Goal: Information Seeking & Learning: Learn about a topic

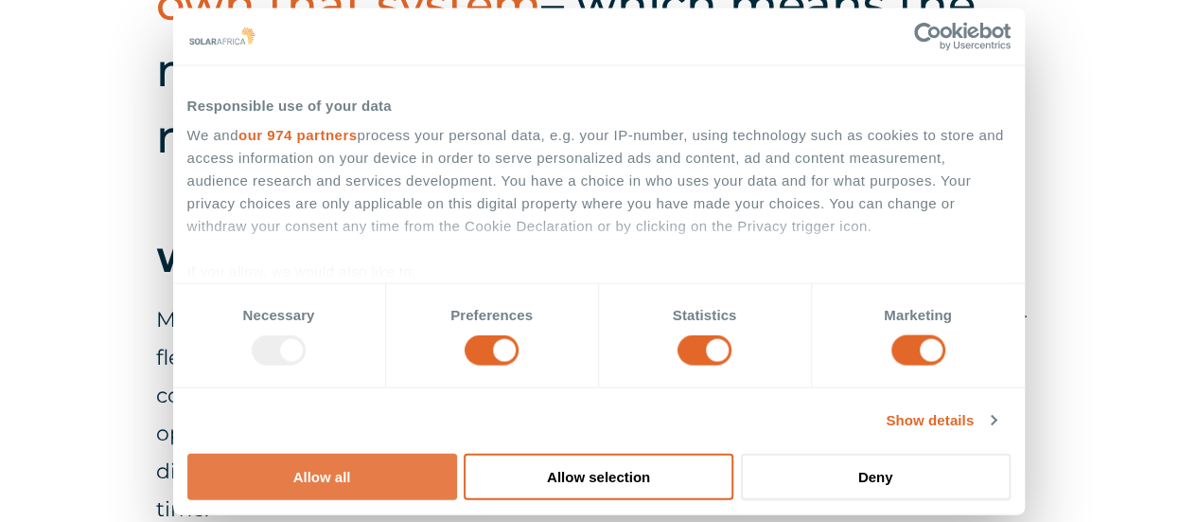
click at [457, 452] on button "Allow all" at bounding box center [322, 475] width 270 height 46
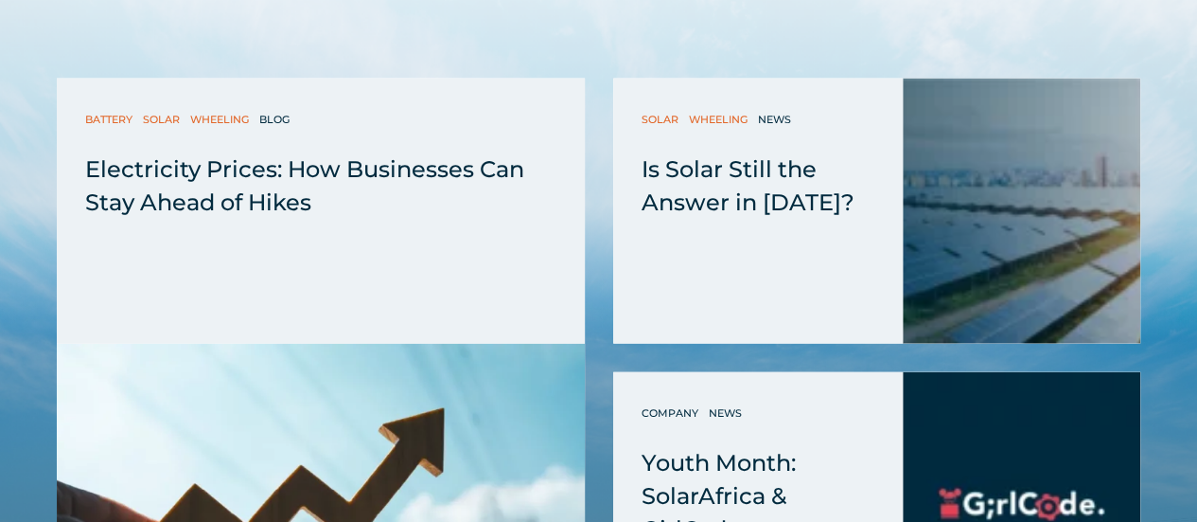
scroll to position [9393, 0]
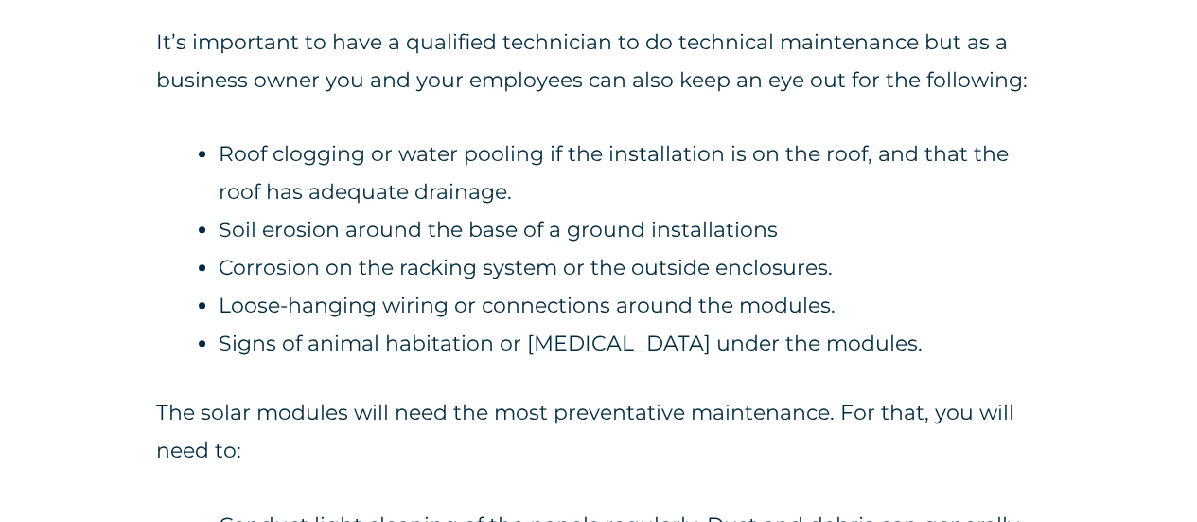
scroll to position [7744, 0]
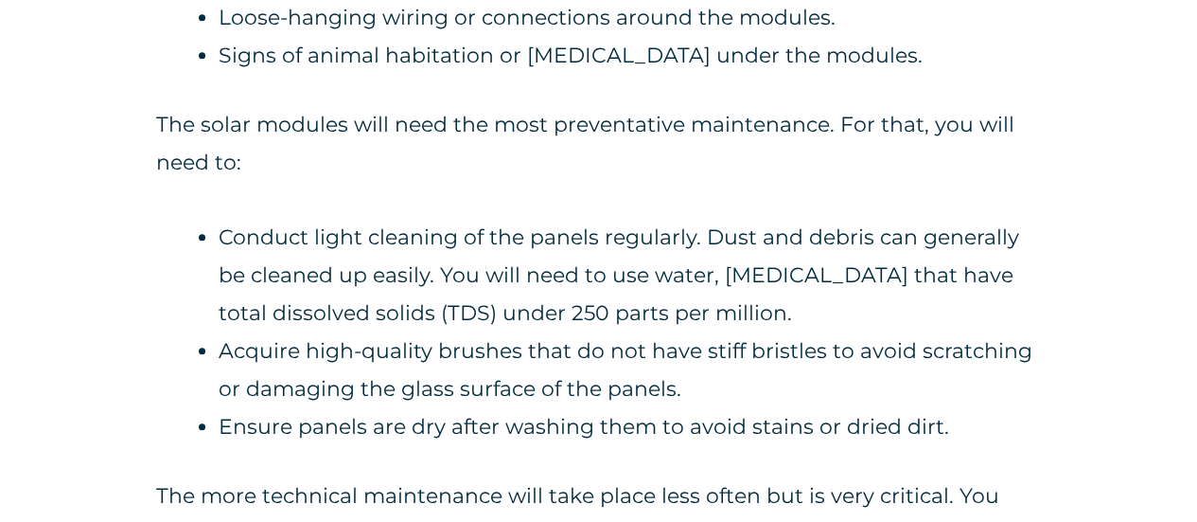
scroll to position [8047, 0]
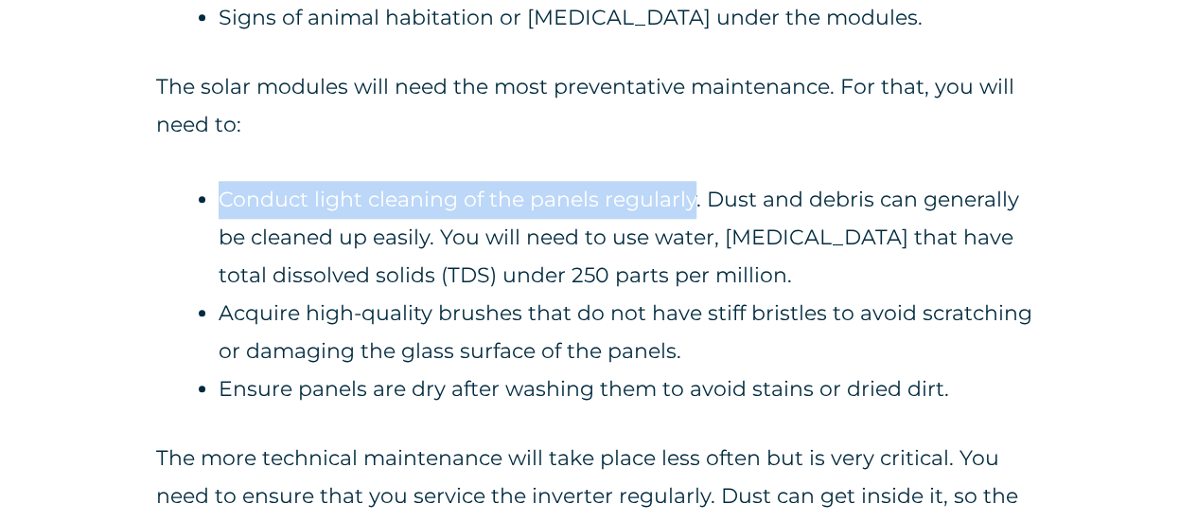
drag, startPoint x: 689, startPoint y: 161, endPoint x: 221, endPoint y: 155, distance: 467.6
click at [221, 181] on li "Conduct light cleaning of the panels regularly. Dust and debris can generally b…" at bounding box center [630, 238] width 822 height 114
copy li "Conduct light cleaning of the panels regularly"
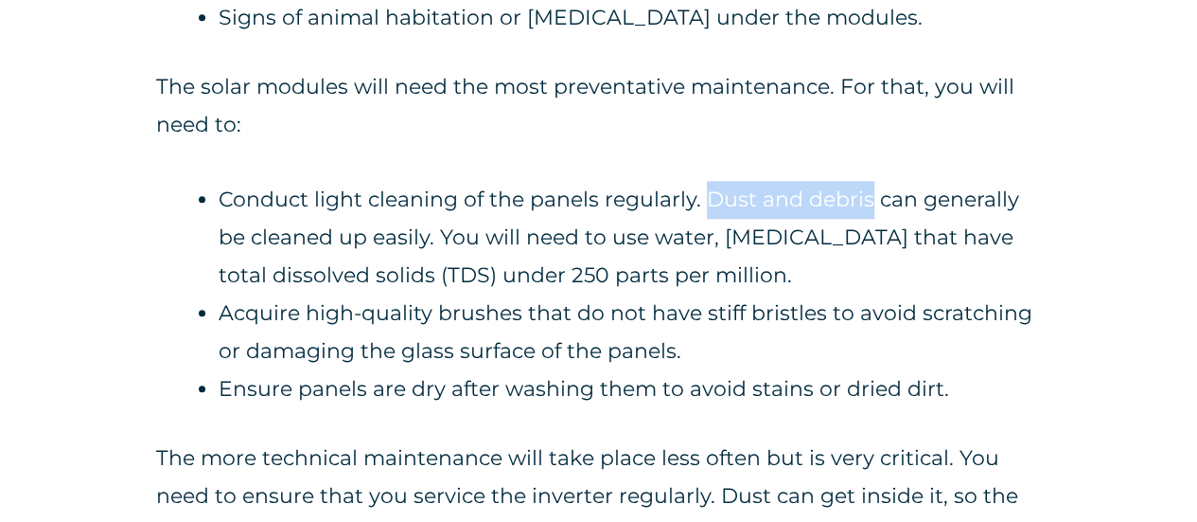
drag, startPoint x: 706, startPoint y: 159, endPoint x: 870, endPoint y: 147, distance: 164.2
click at [870, 181] on li "Conduct light cleaning of the panels regularly. Dust and debris can generally b…" at bounding box center [630, 238] width 822 height 114
copy li "Dust and debris"
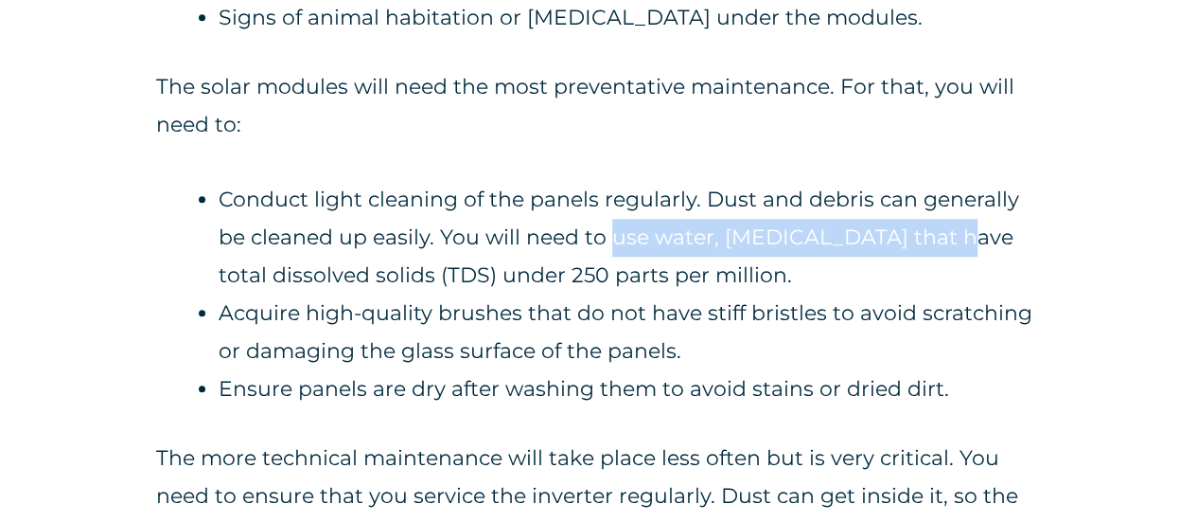
drag, startPoint x: 611, startPoint y: 197, endPoint x: 940, endPoint y: 199, distance: 328.4
click at [940, 199] on li "Conduct light cleaning of the panels regularly. Dust and debris can generally b…" at bounding box center [630, 238] width 822 height 114
copy li "use water, calcium, and chloride"
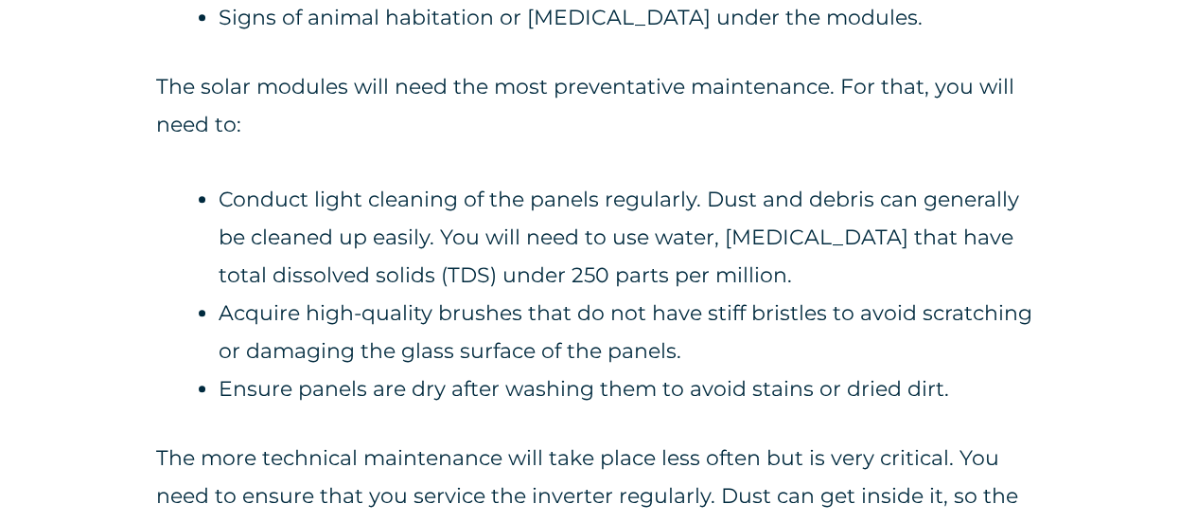
click at [774, 370] on li "Ensure panels are dry after washing them to avoid stains or dried dirt." at bounding box center [630, 389] width 822 height 38
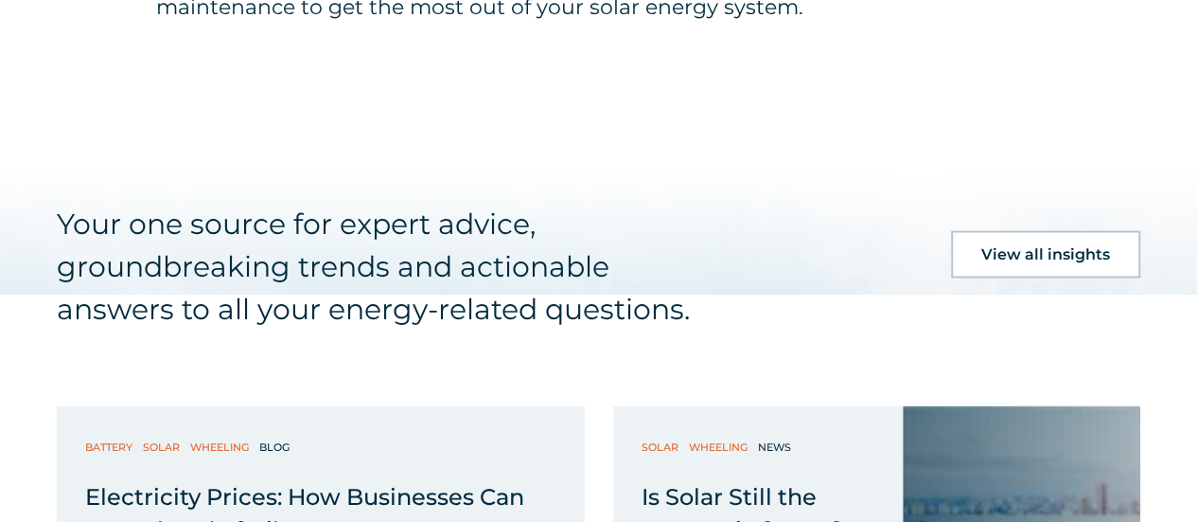
scroll to position [8993, 0]
